Goal: Information Seeking & Learning: Learn about a topic

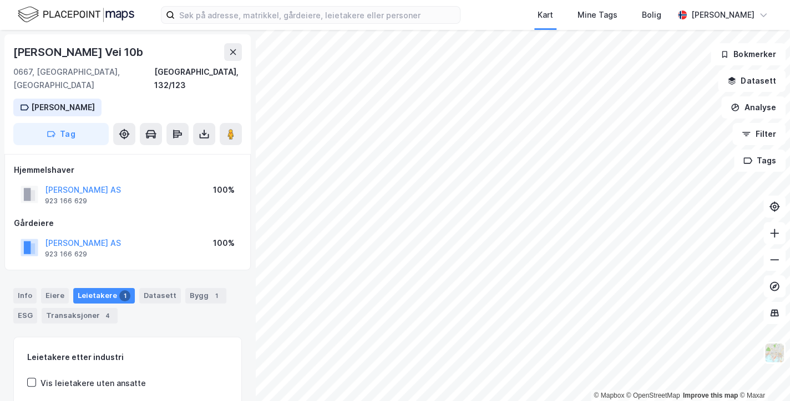
scroll to position [159, 0]
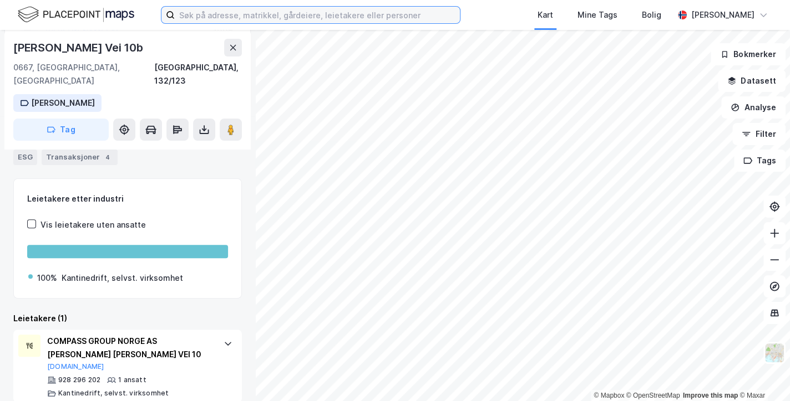
click at [327, 18] on input at bounding box center [317, 15] width 285 height 17
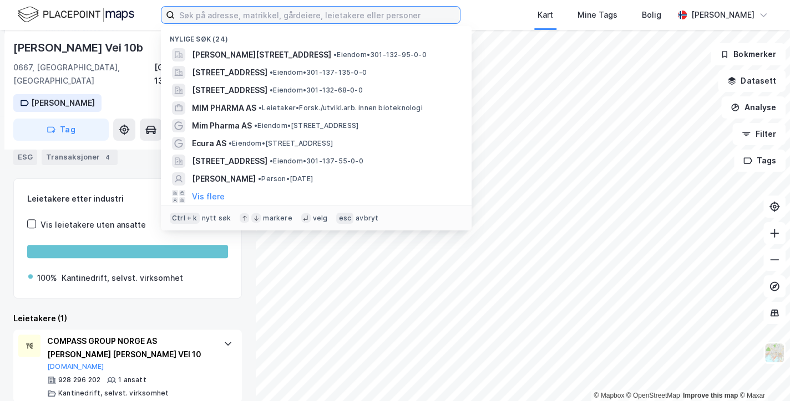
paste input "[STREET_ADDRESS]"
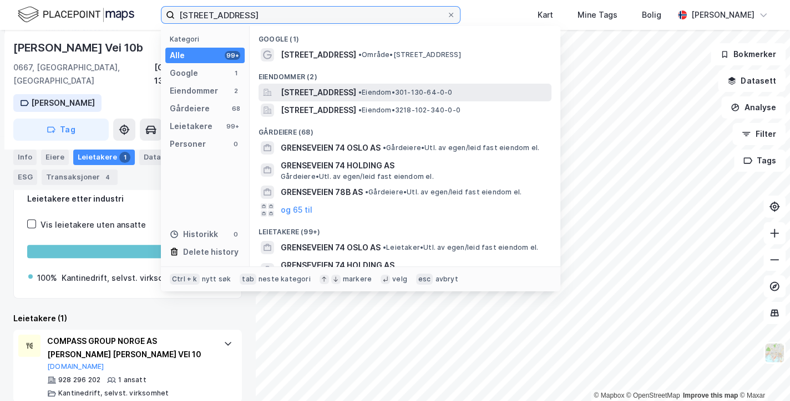
type input "[STREET_ADDRESS]"
click at [328, 90] on span "[STREET_ADDRESS]" at bounding box center [318, 92] width 75 height 13
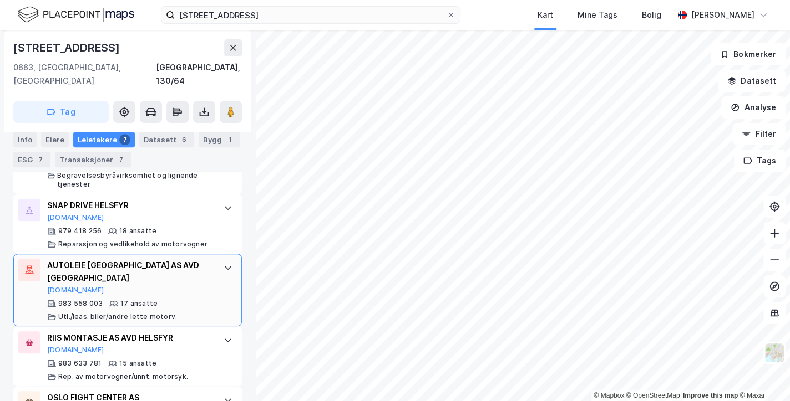
scroll to position [516, 0]
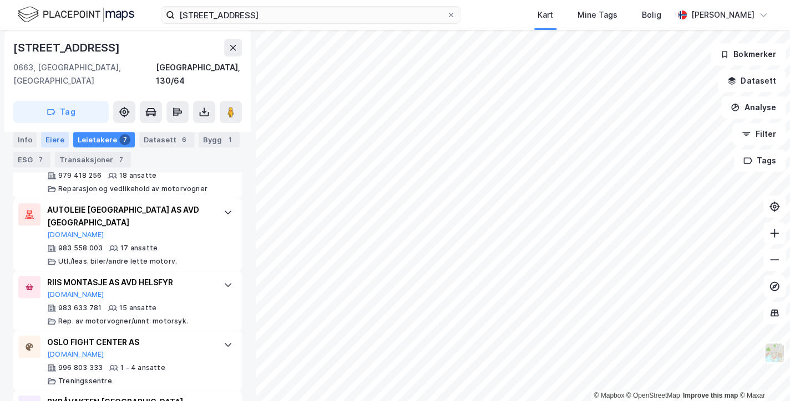
click at [52, 140] on div "Eiere" at bounding box center [55, 140] width 28 height 16
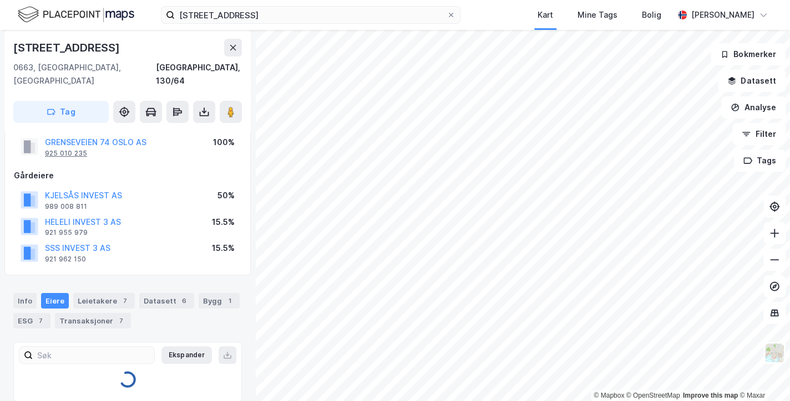
scroll to position [83, 0]
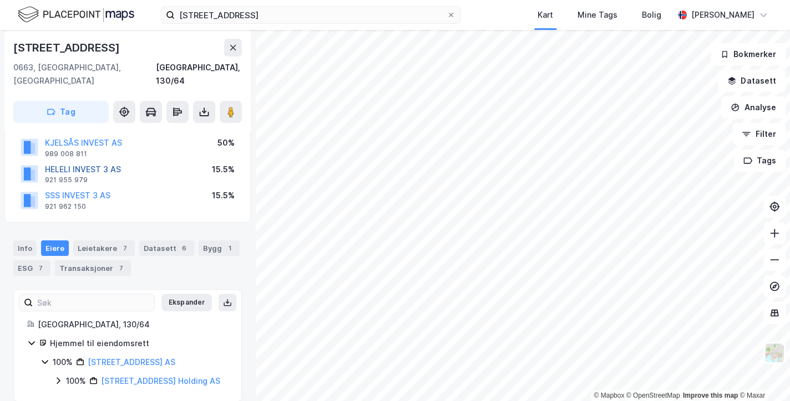
click at [0, 0] on button "HELELI INVEST 3 AS" at bounding box center [0, 0] width 0 height 0
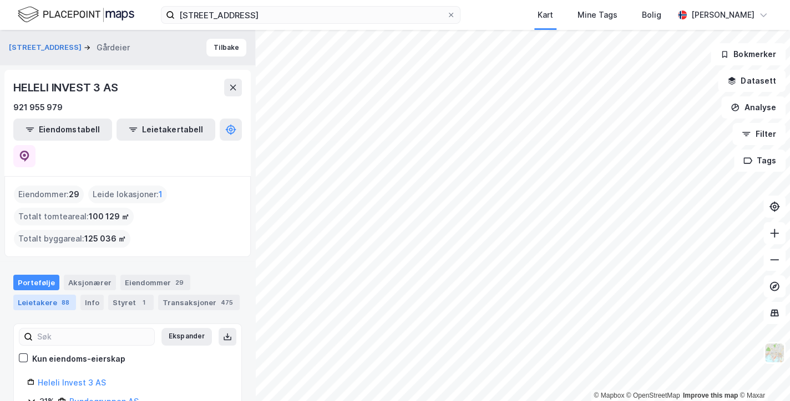
click at [43, 295] on div "Leietakere 88" at bounding box center [44, 303] width 63 height 16
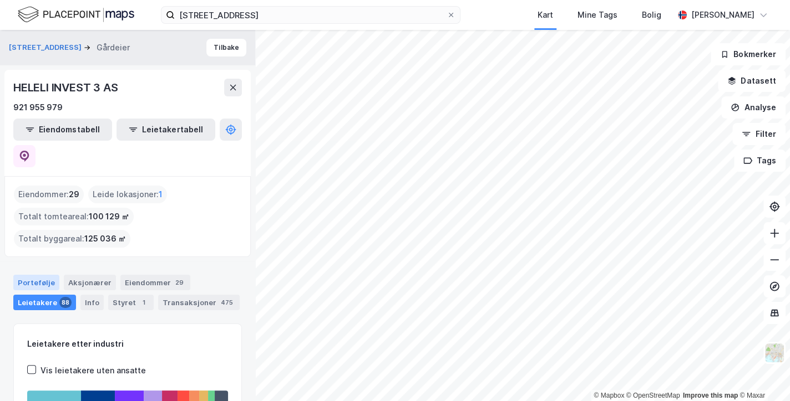
click at [42, 275] on div "Portefølje" at bounding box center [36, 283] width 46 height 16
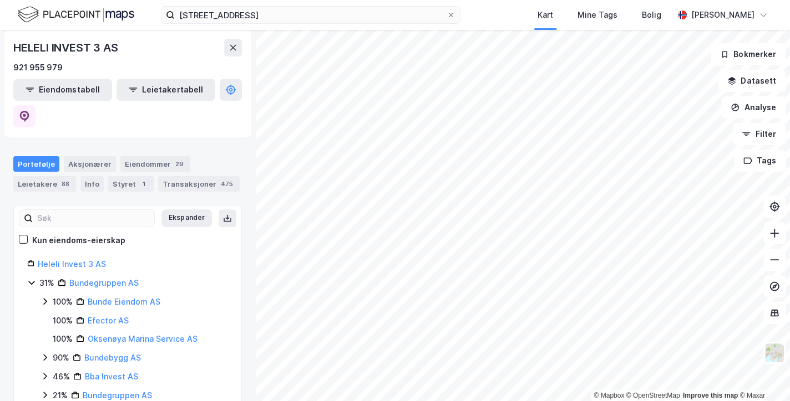
scroll to position [120, 0]
click at [84, 258] on link "Heleli Invest 3 AS" at bounding box center [72, 262] width 68 height 9
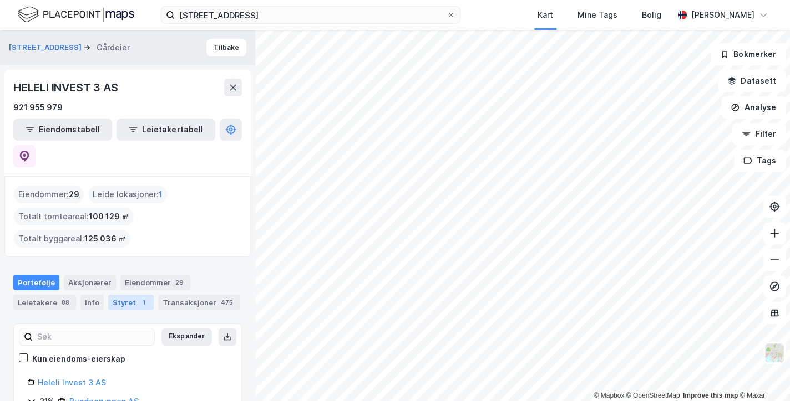
click at [116, 295] on div "Styret 1" at bounding box center [130, 303] width 45 height 16
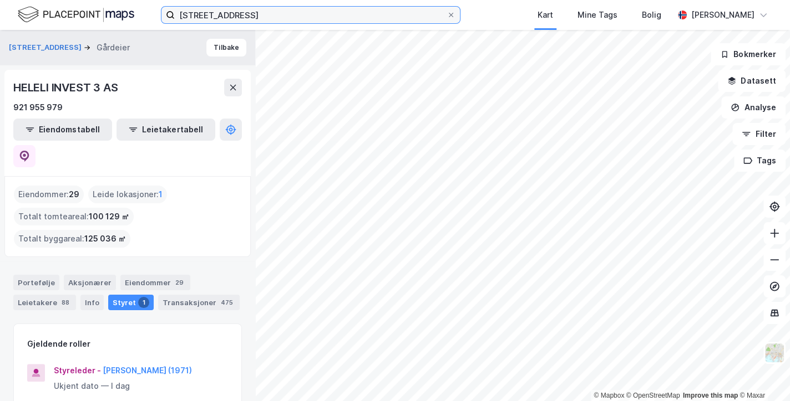
click at [280, 18] on input "[STREET_ADDRESS]" at bounding box center [311, 15] width 272 height 17
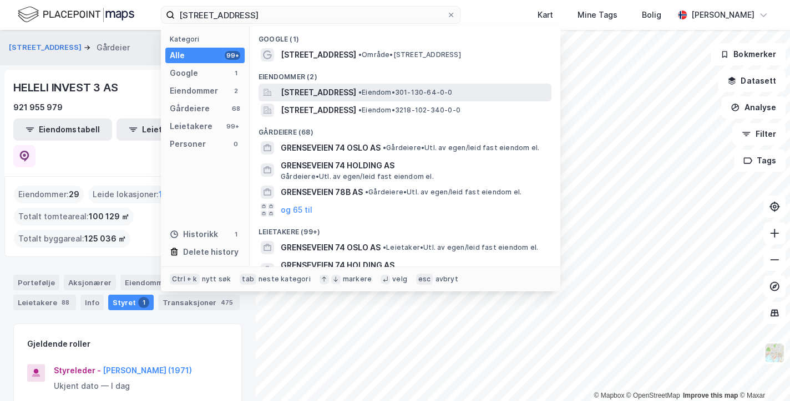
click at [306, 92] on span "[STREET_ADDRESS]" at bounding box center [318, 92] width 75 height 13
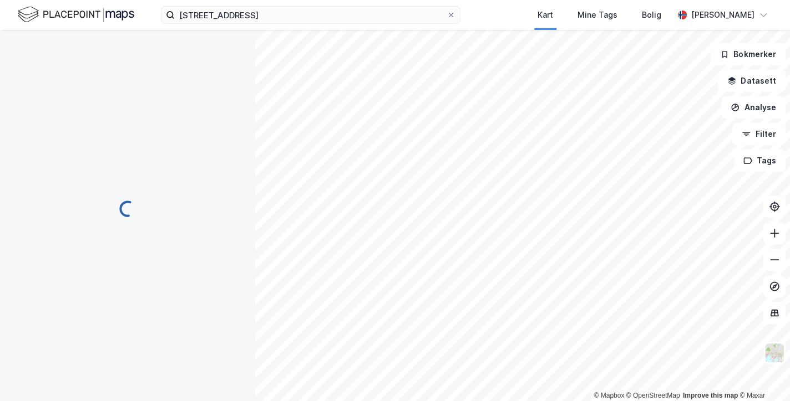
scroll to position [83, 0]
